Goal: Find specific page/section: Find specific page/section

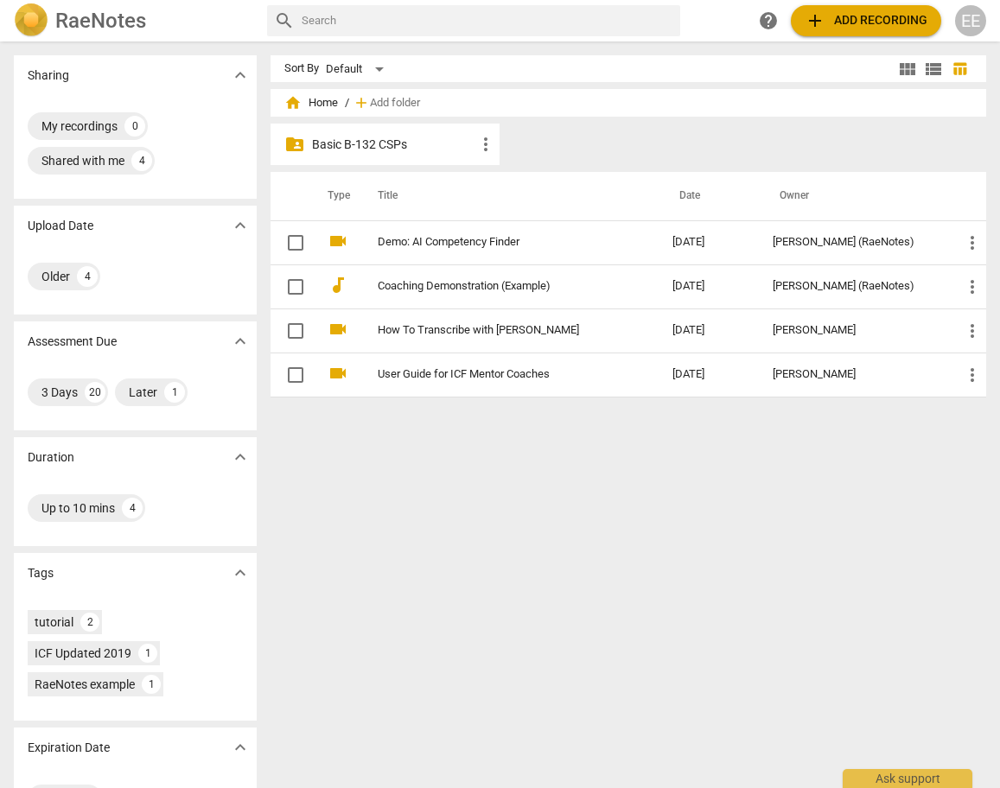
click at [349, 146] on p "Basic B-132 CSPs" at bounding box center [393, 145] width 163 height 18
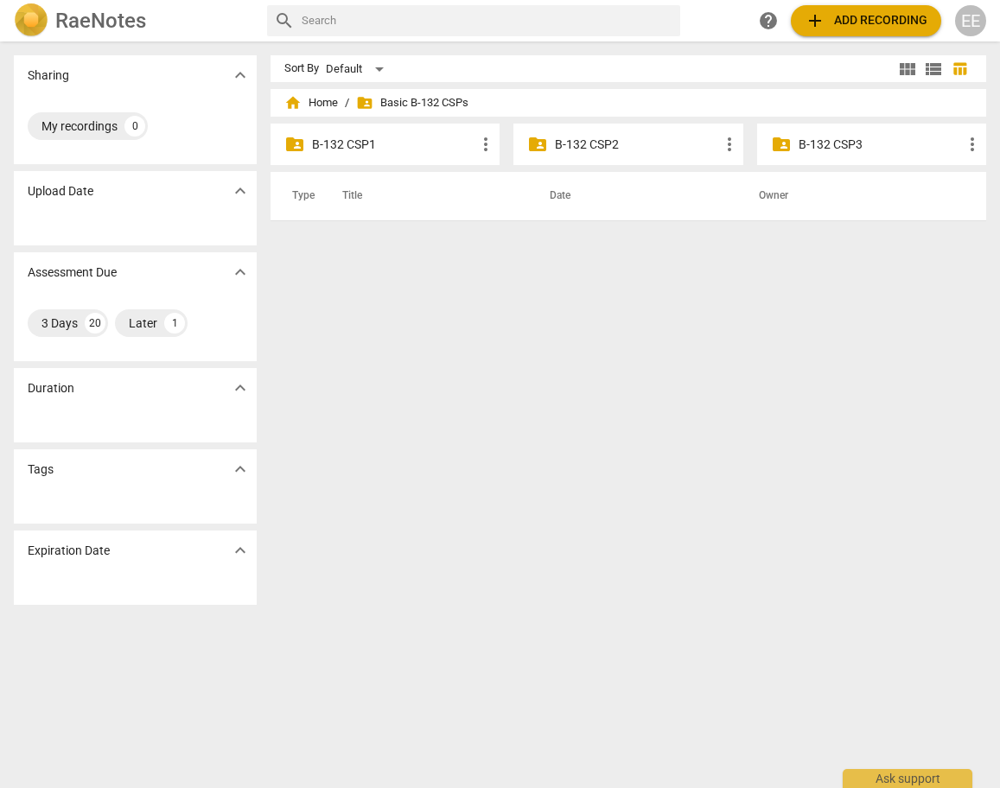
click at [351, 142] on p "B-132 CSP1" at bounding box center [393, 145] width 163 height 18
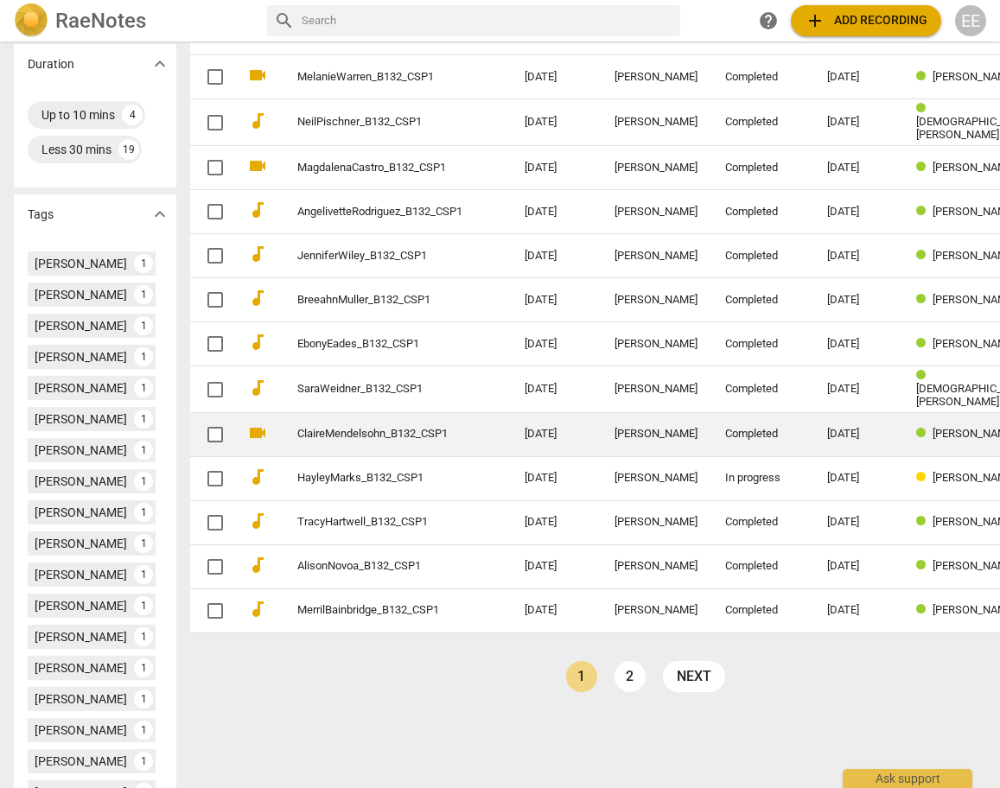
scroll to position [410, 0]
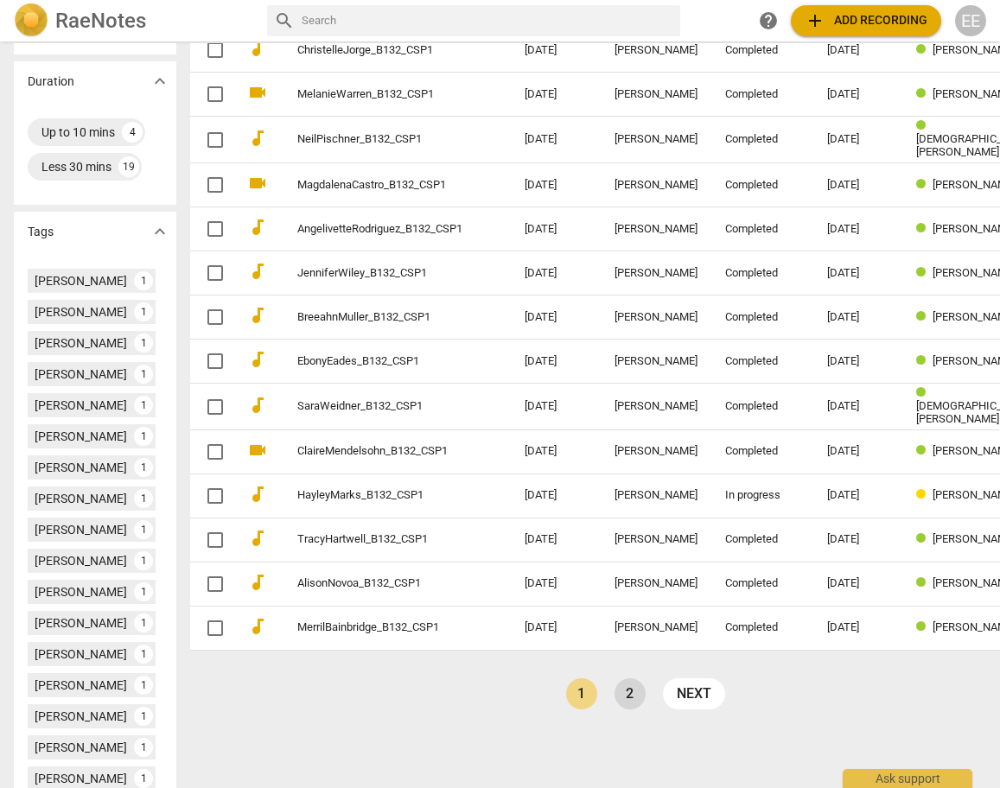
click at [614, 690] on link "2" at bounding box center [629, 693] width 31 height 31
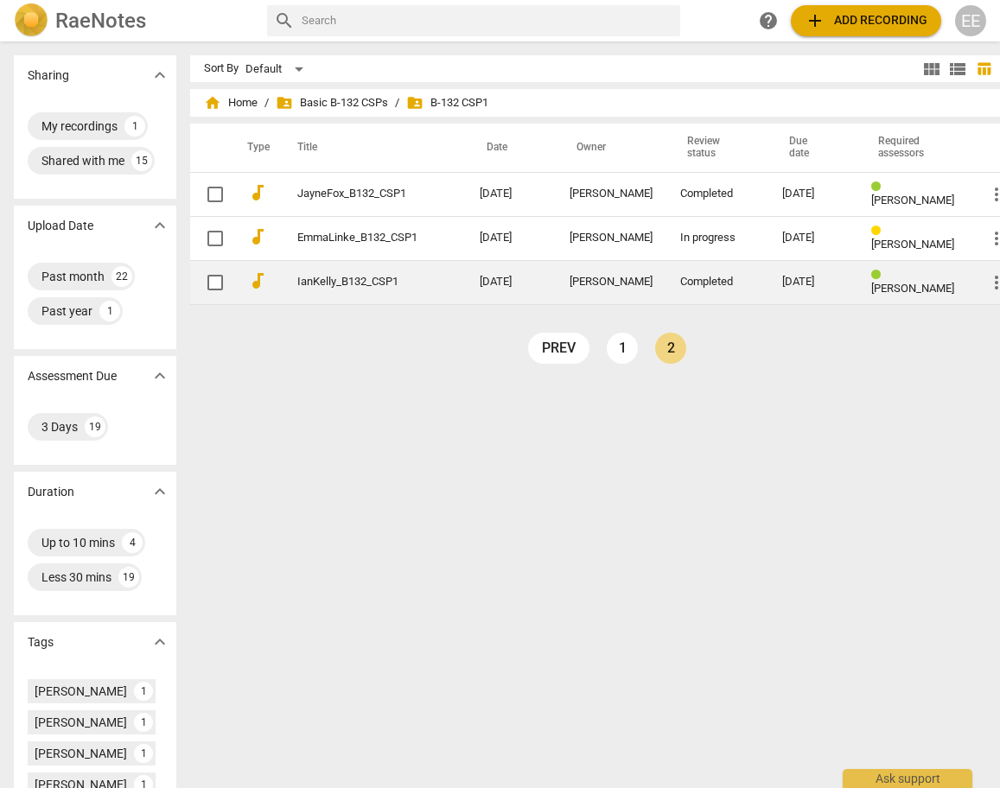
click at [871, 282] on span "[PERSON_NAME]" at bounding box center [912, 288] width 83 height 13
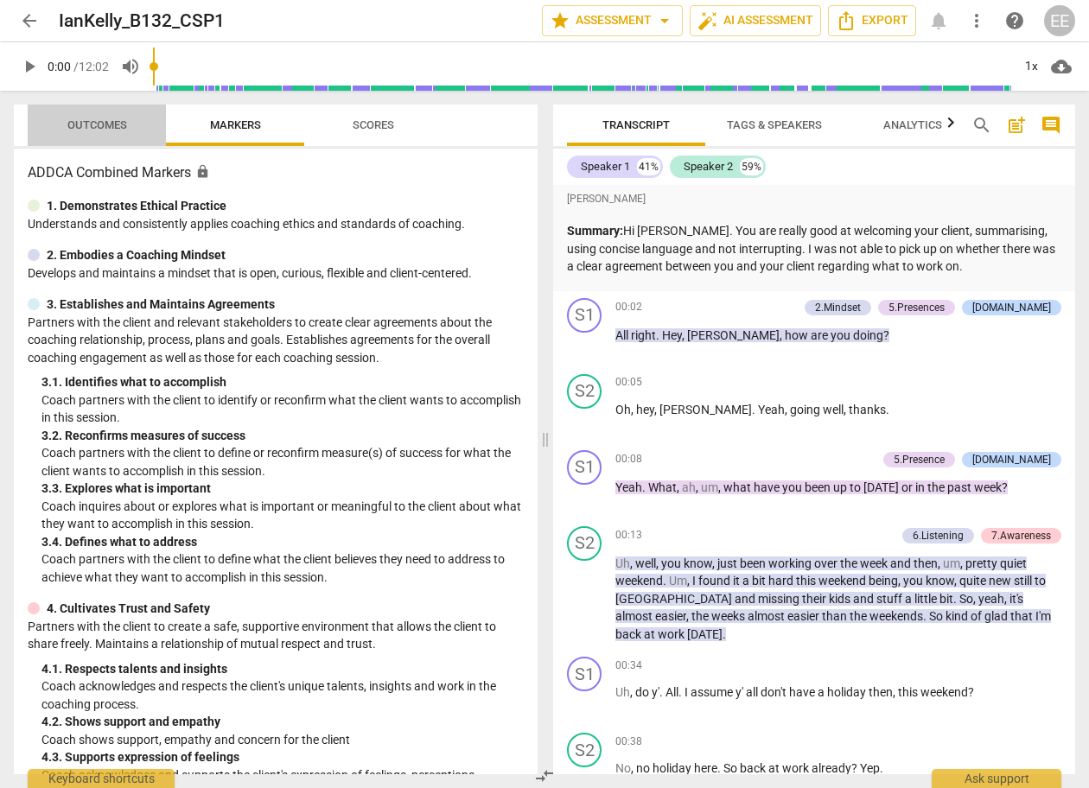
click at [111, 128] on span "Outcomes" at bounding box center [97, 124] width 60 height 13
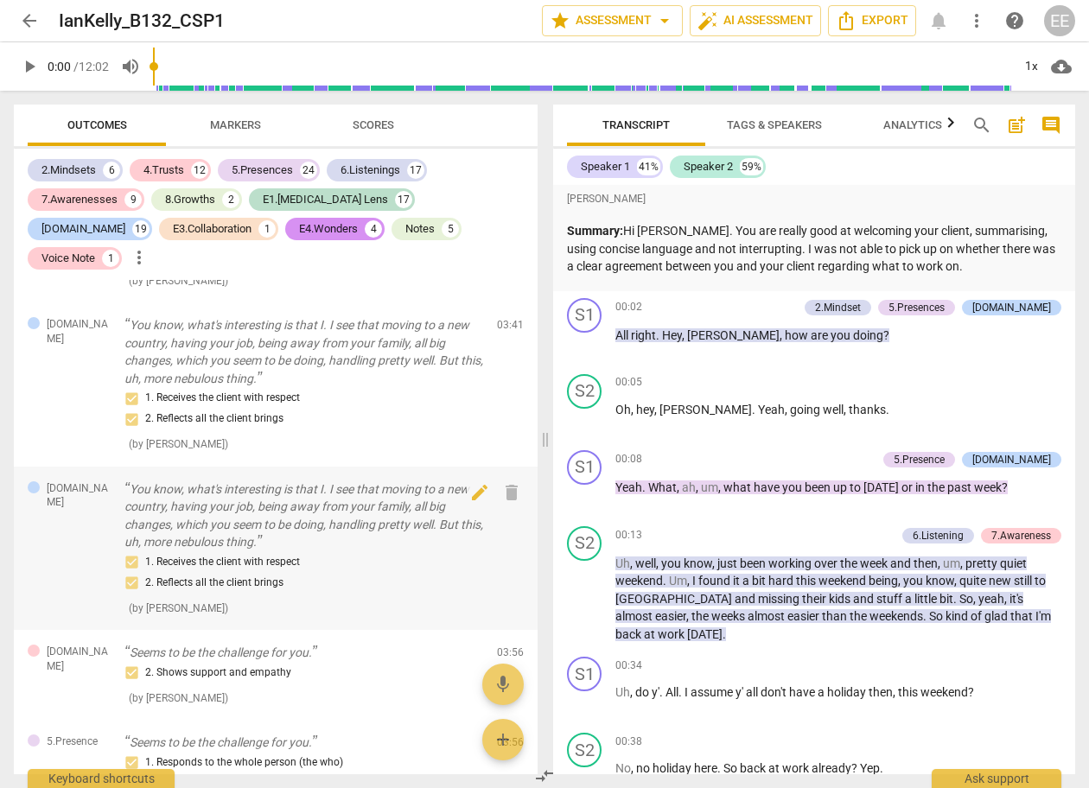
scroll to position [4879, 0]
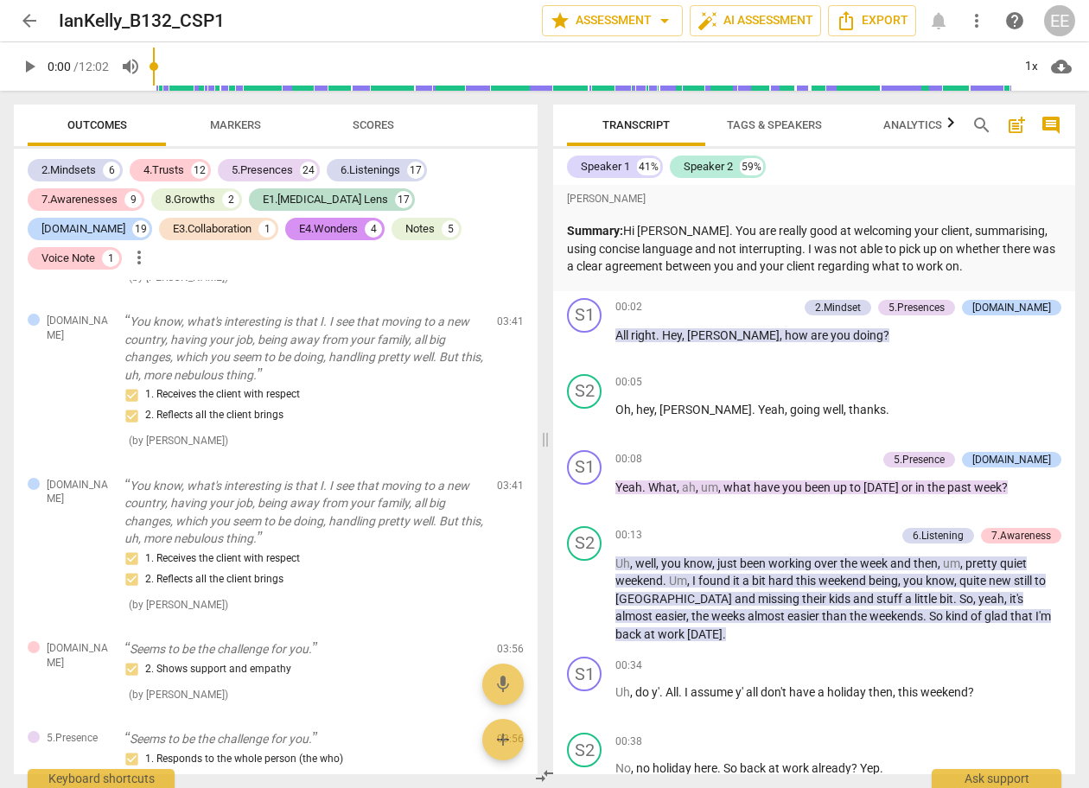
click at [31, 21] on span "arrow_back" at bounding box center [29, 20] width 21 height 21
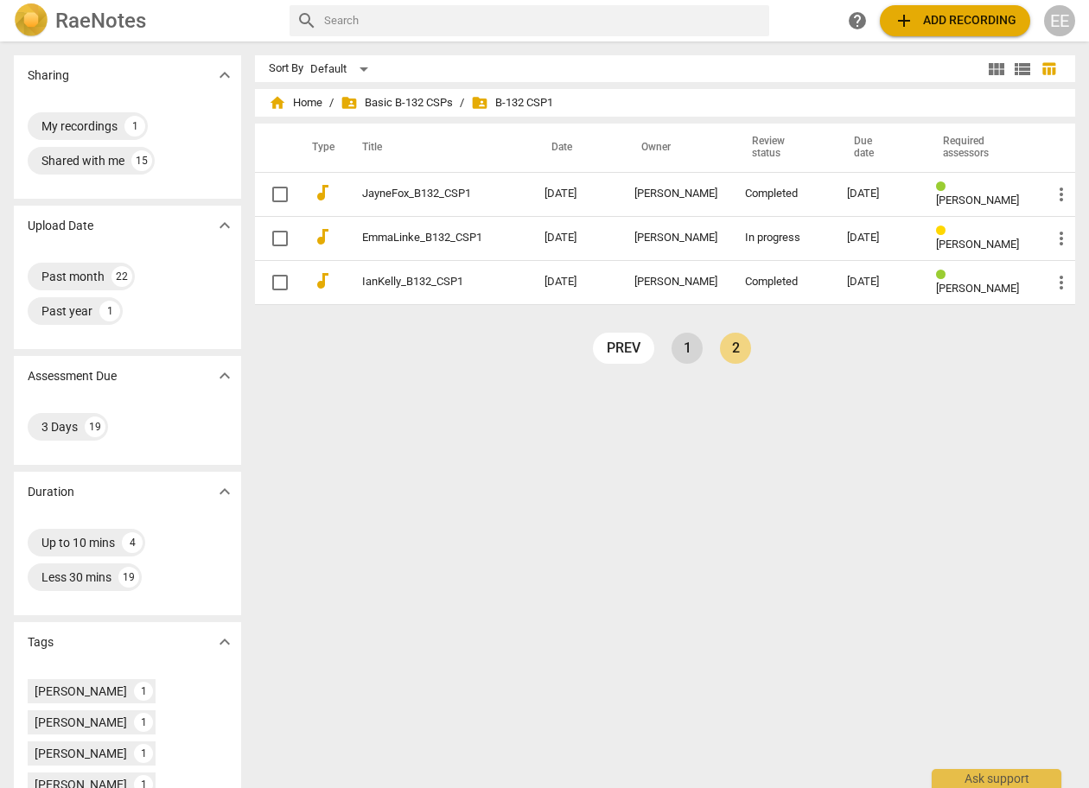
click at [686, 348] on link "1" at bounding box center [686, 348] width 31 height 31
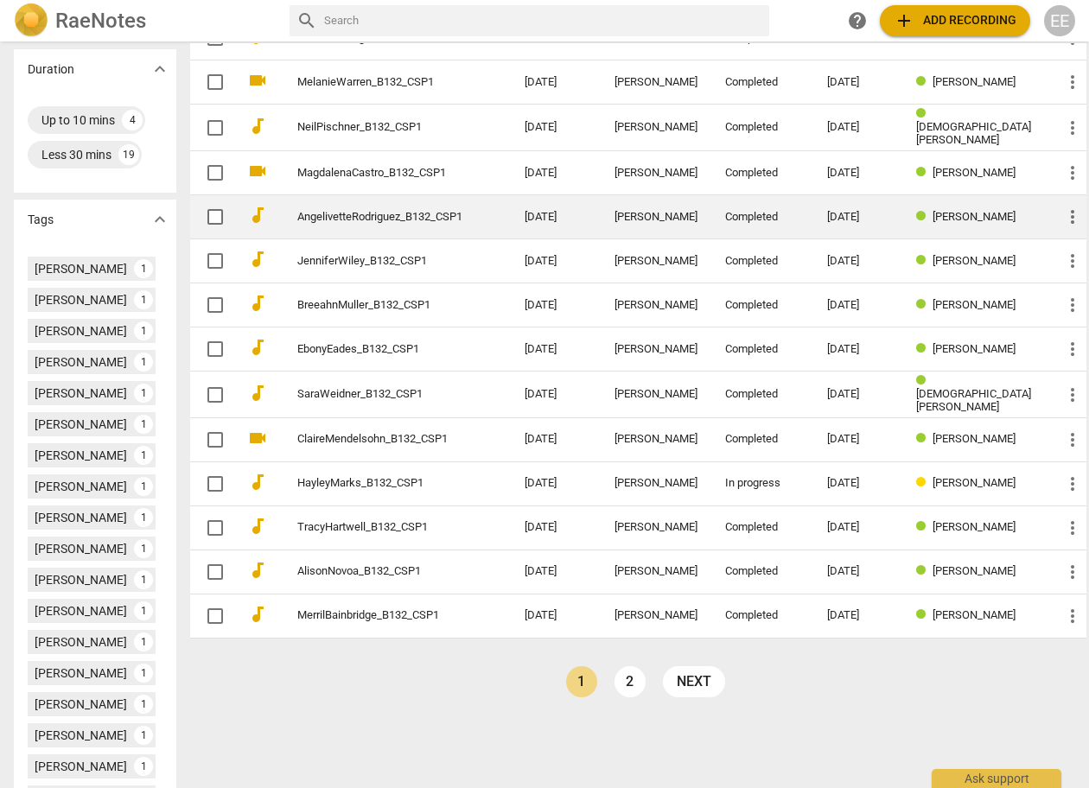
scroll to position [427, 0]
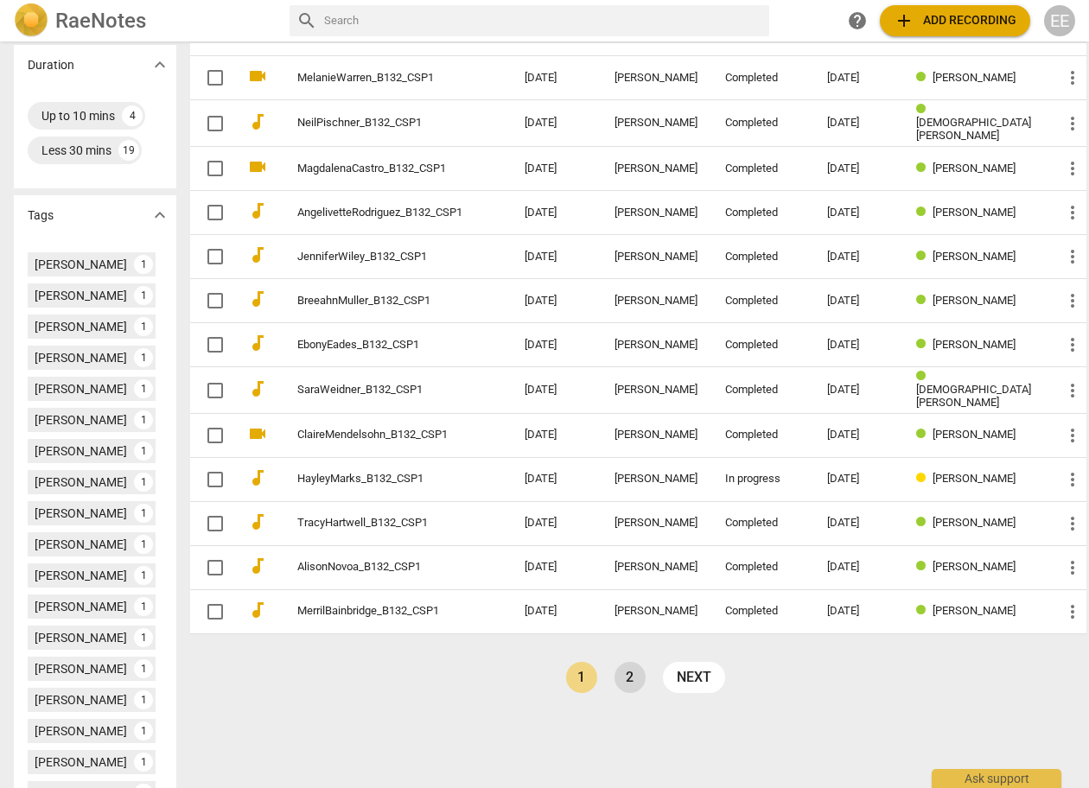
click at [627, 665] on link "2" at bounding box center [629, 677] width 31 height 31
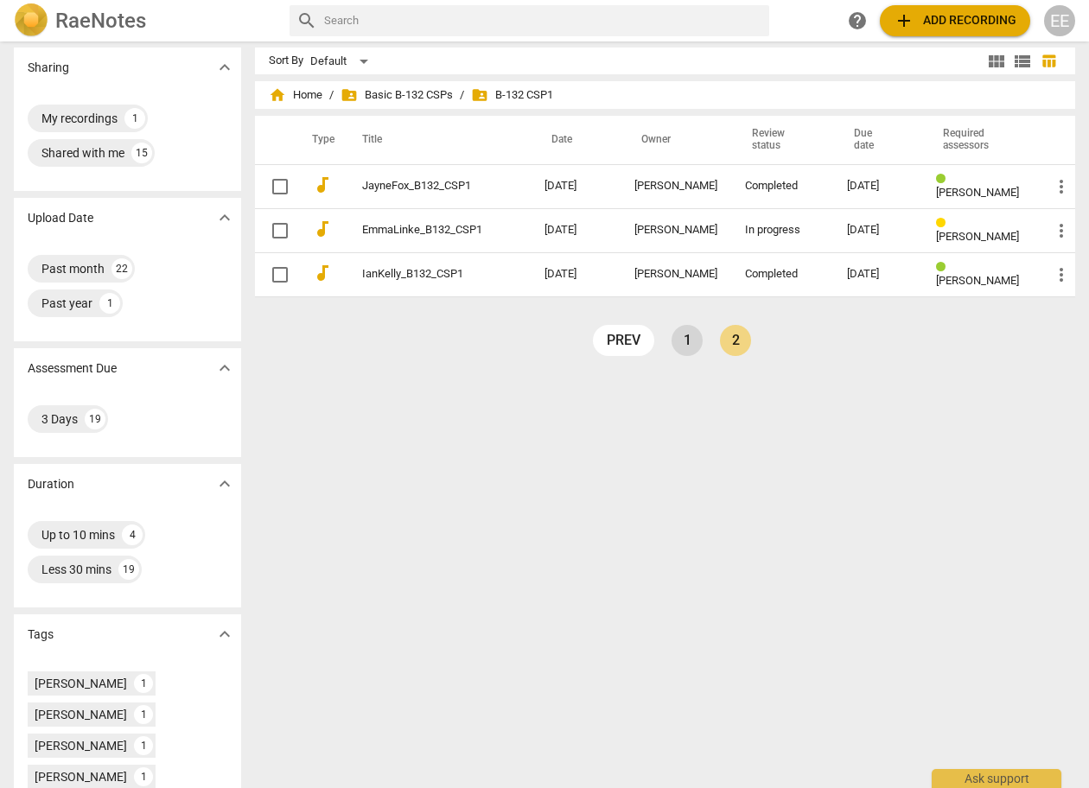
scroll to position [13, 0]
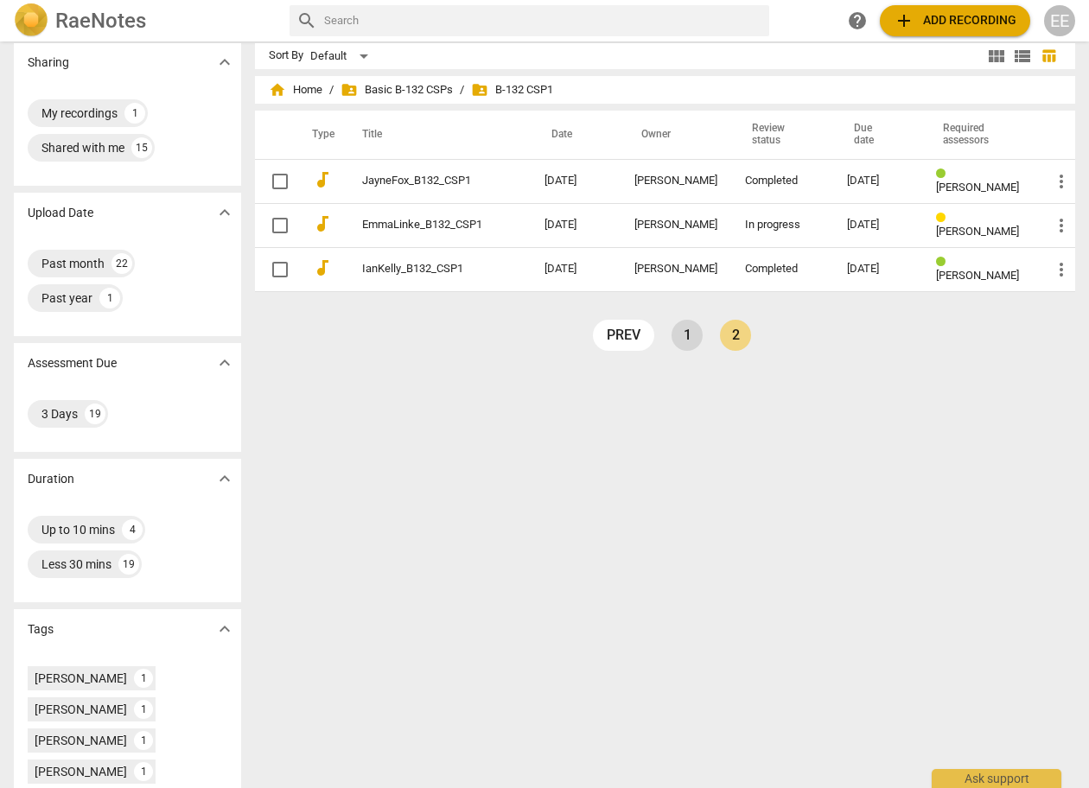
click at [676, 337] on link "1" at bounding box center [686, 335] width 31 height 31
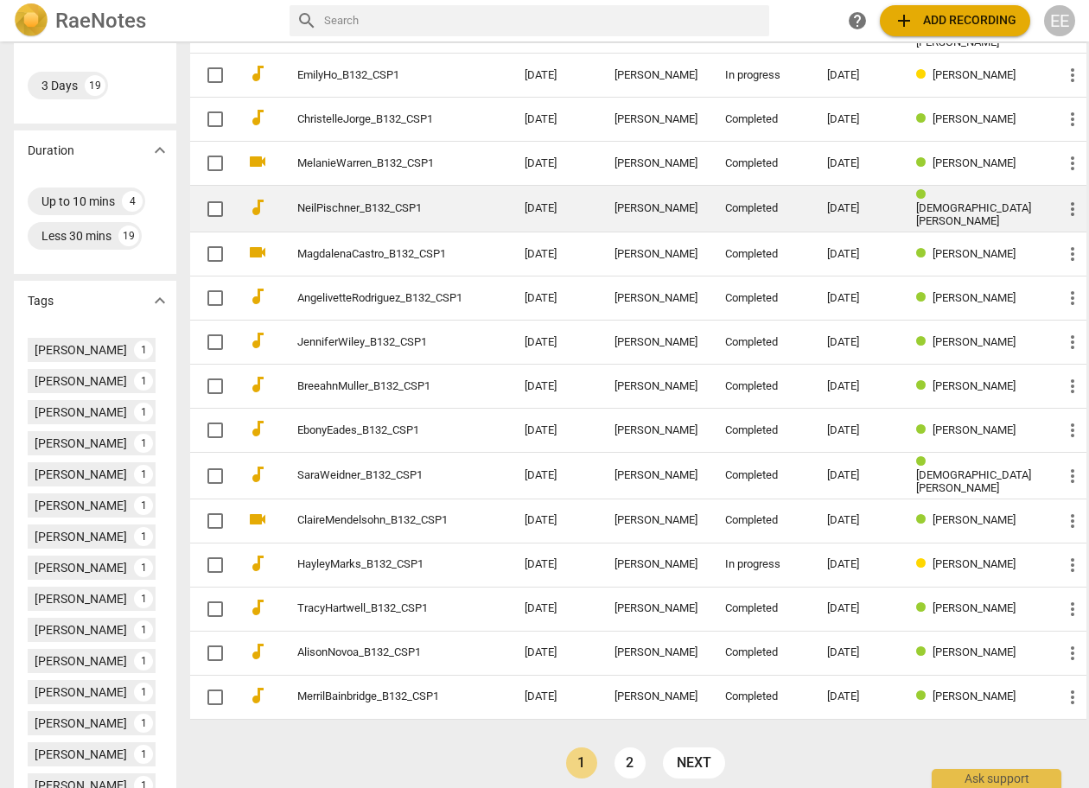
scroll to position [343, 0]
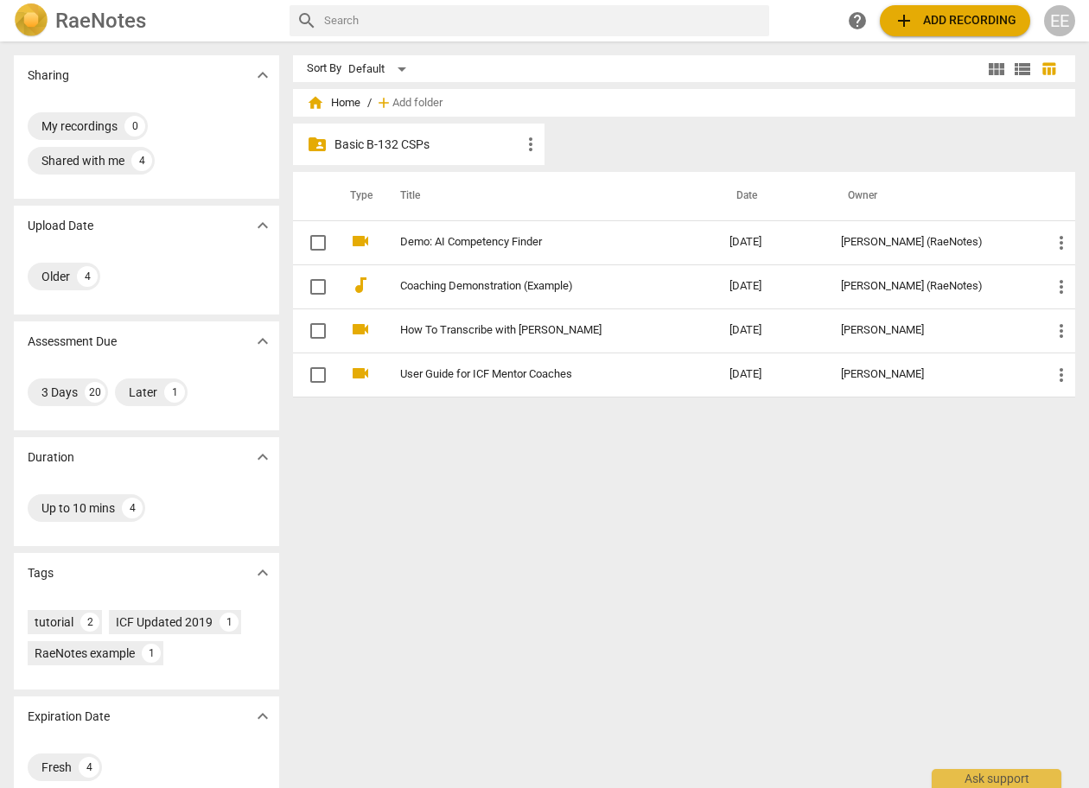
click at [381, 146] on p "Basic B-132 CSPs" at bounding box center [427, 145] width 186 height 18
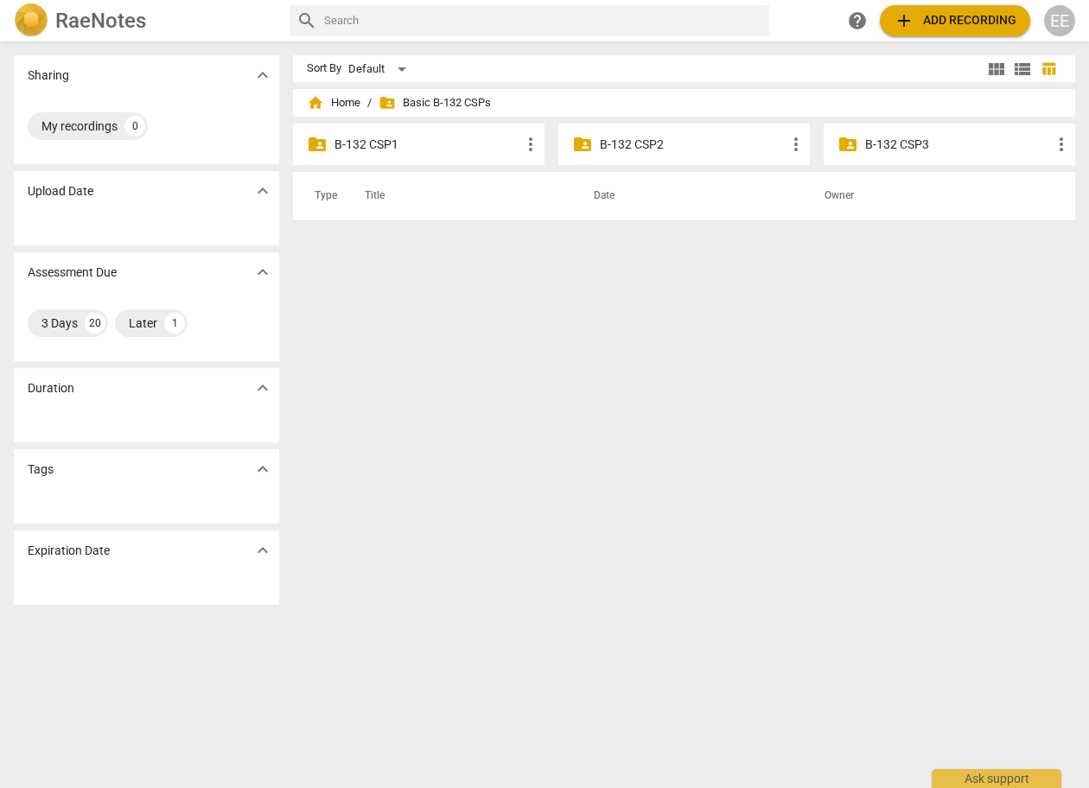
click at [386, 146] on p "B-132 CSP1" at bounding box center [427, 145] width 186 height 18
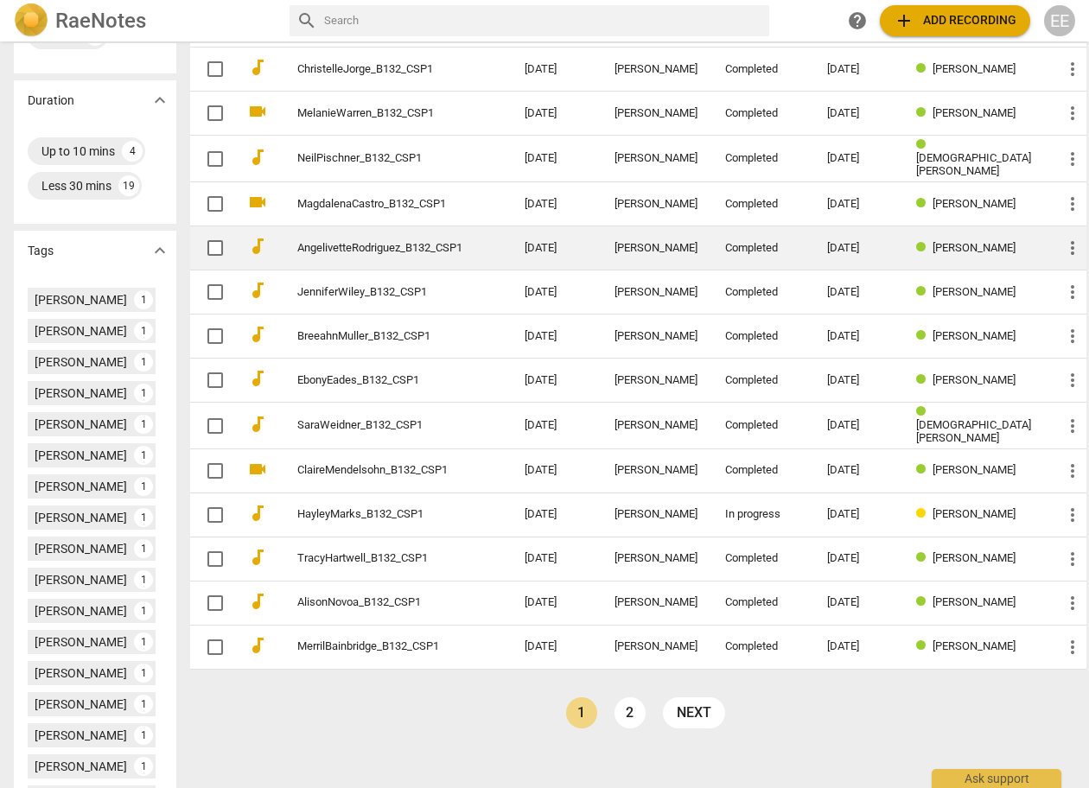
scroll to position [394, 0]
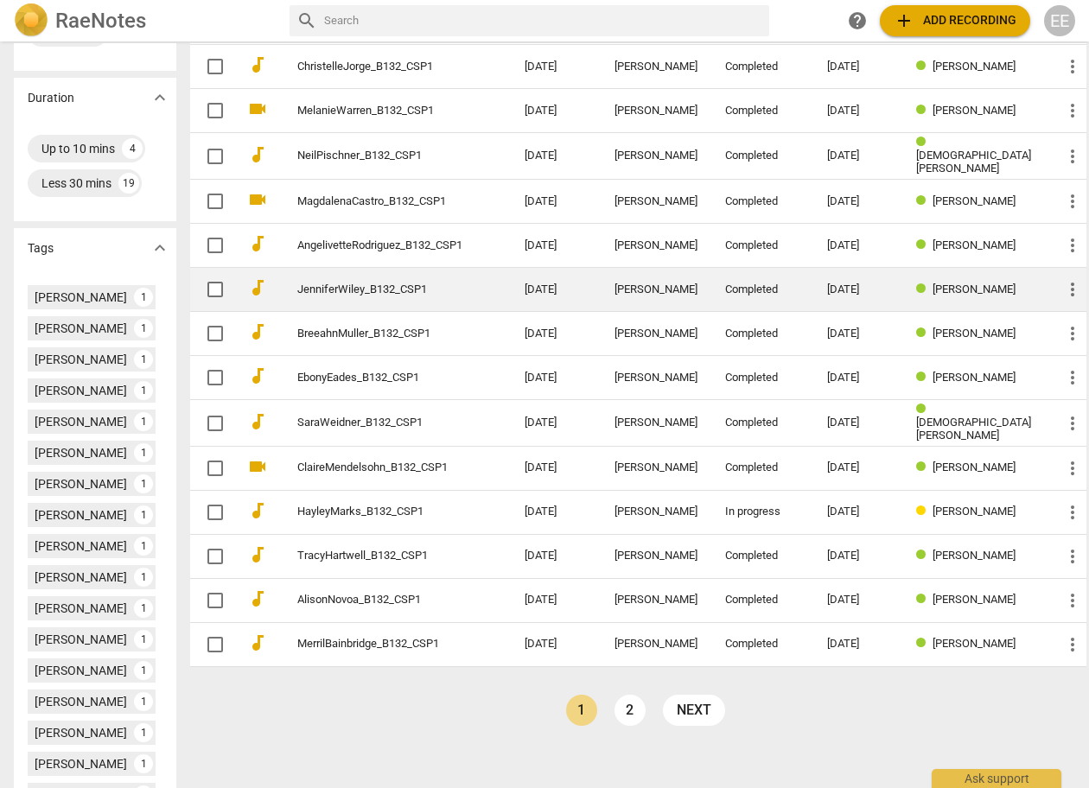
click at [637, 697] on link "2" at bounding box center [629, 710] width 31 height 31
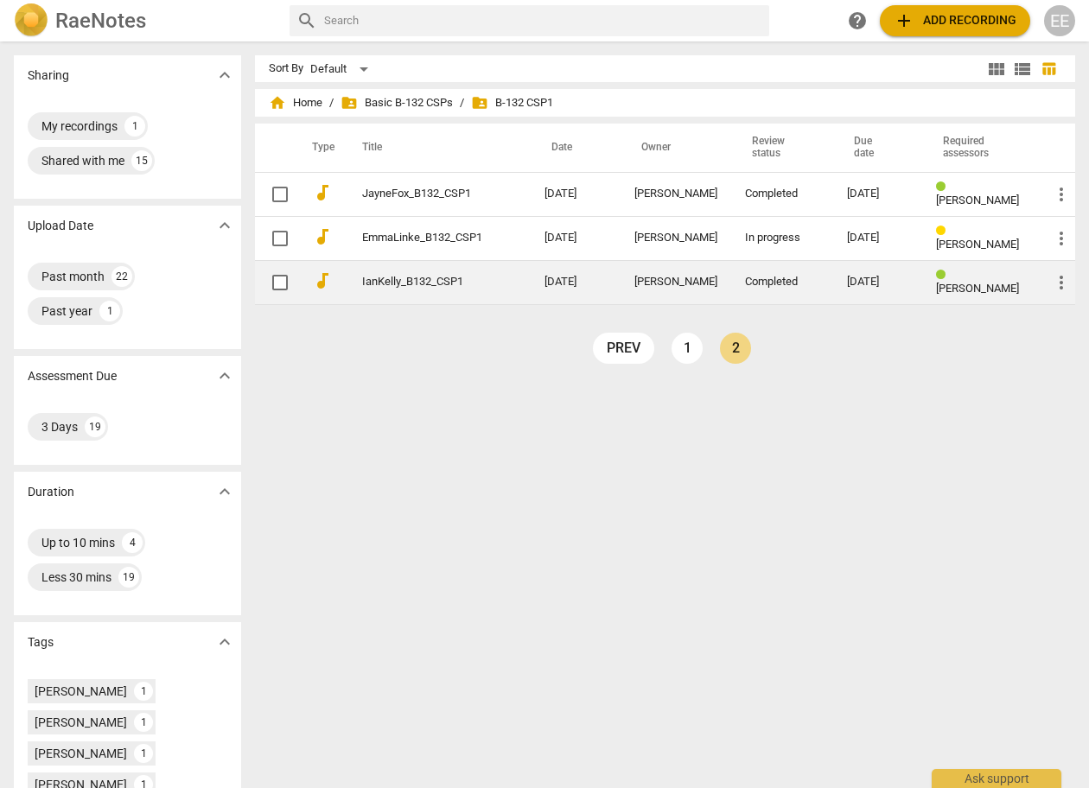
click at [940, 283] on span "[PERSON_NAME]" at bounding box center [977, 288] width 83 height 13
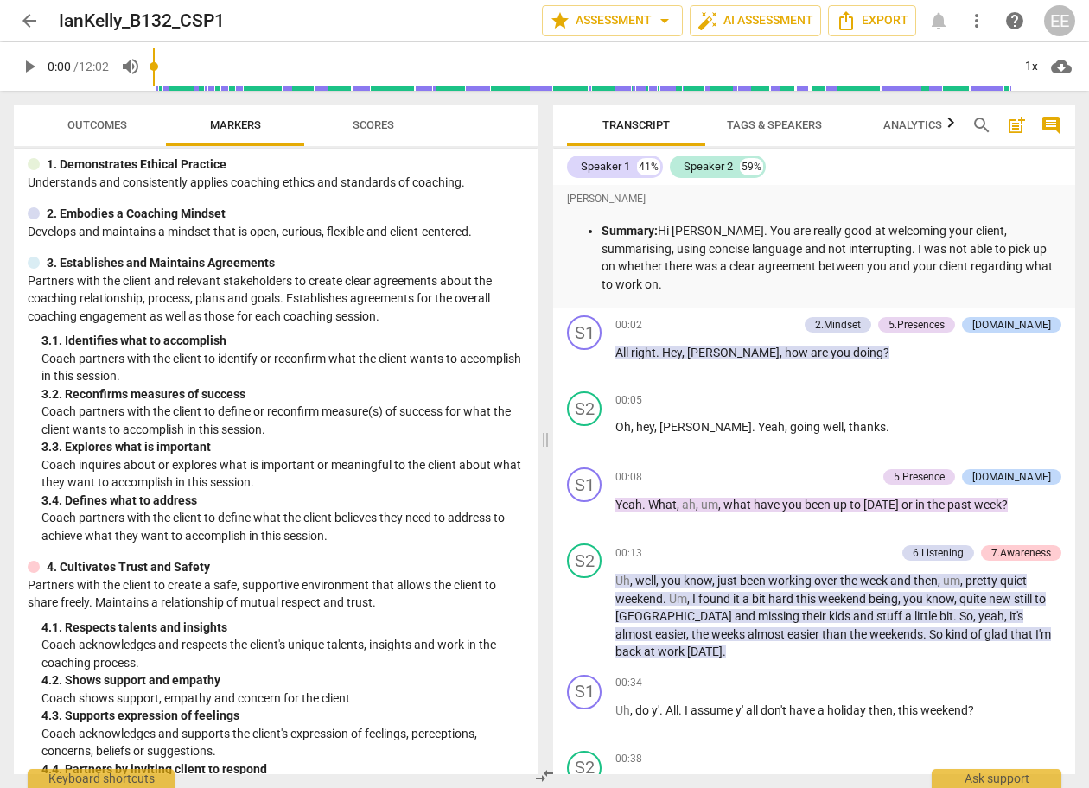
scroll to position [93, 0]
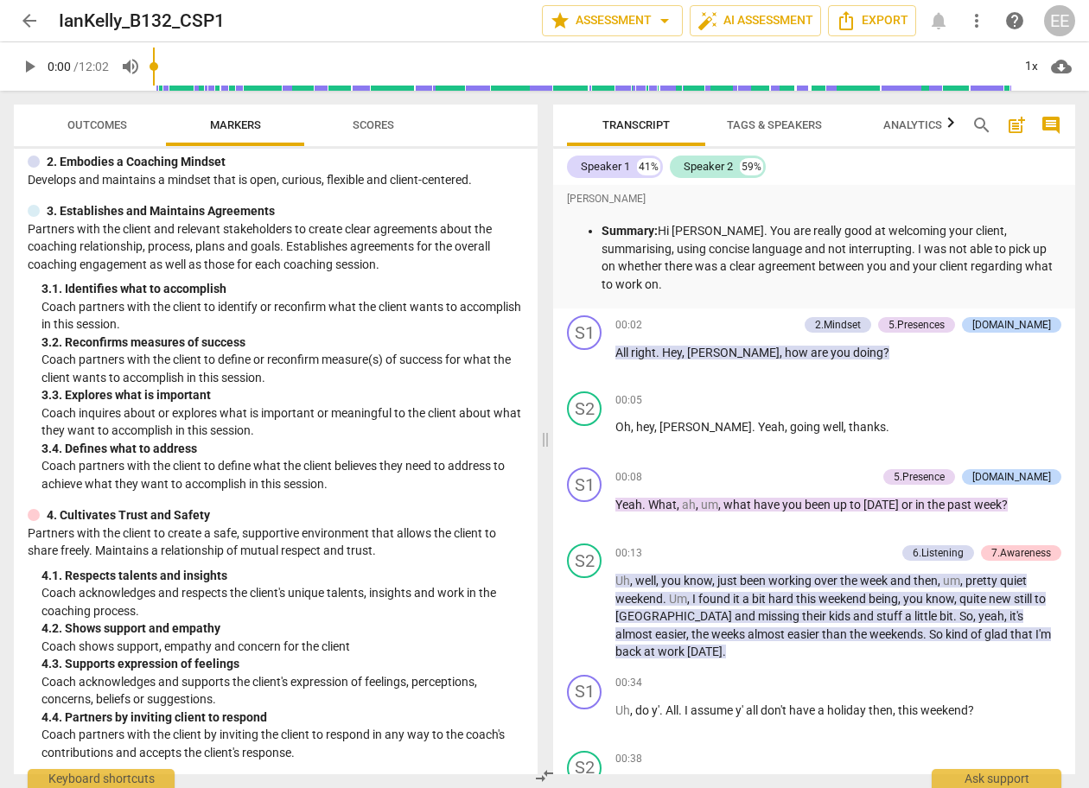
click at [113, 128] on span "Outcomes" at bounding box center [97, 124] width 60 height 13
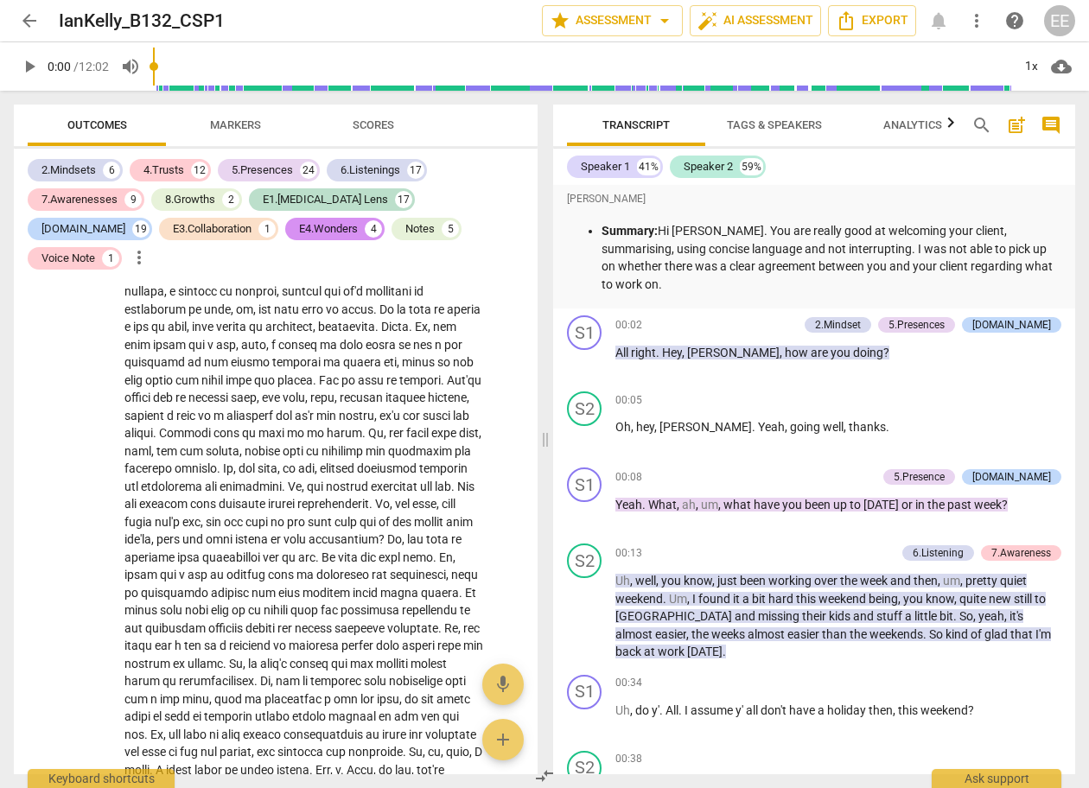
scroll to position [15501, 0]
